Goal: Browse casually

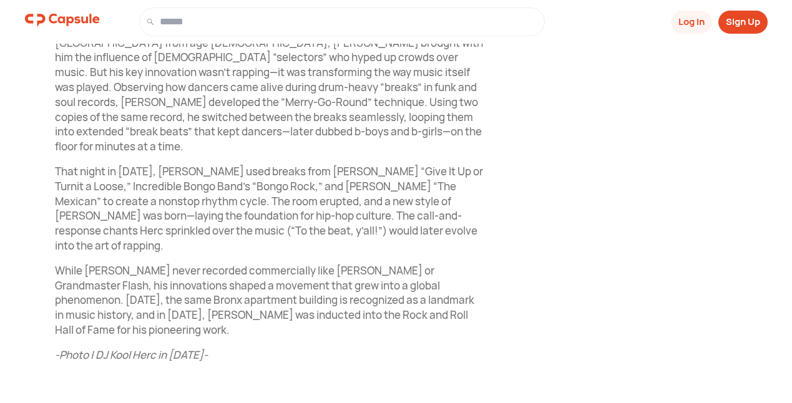
scroll to position [499, 0]
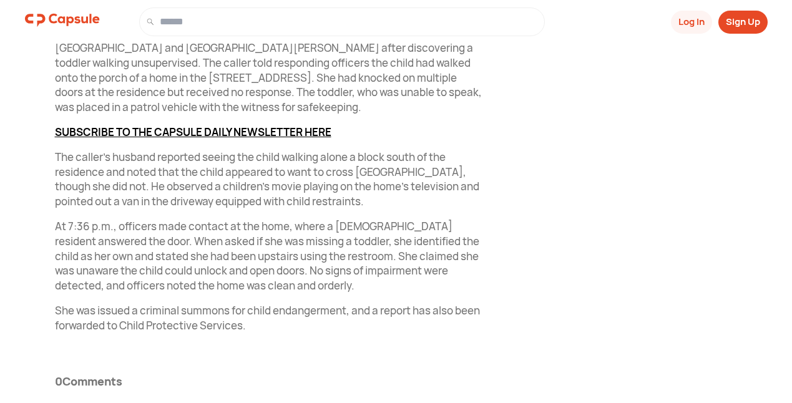
scroll to position [493, 0]
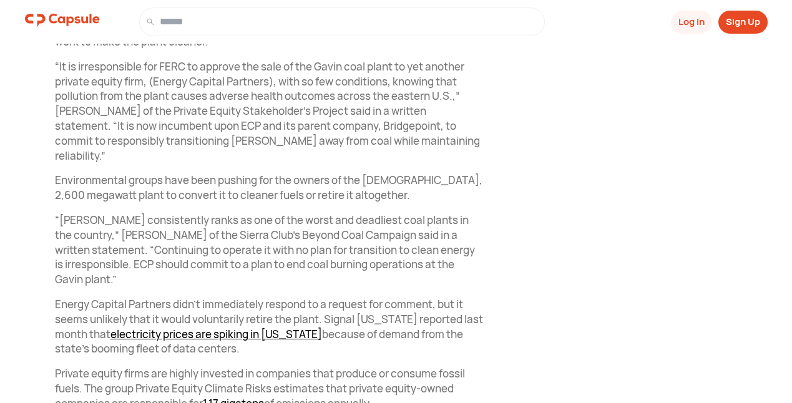
scroll to position [1024, 0]
